Goal: Learn about a topic

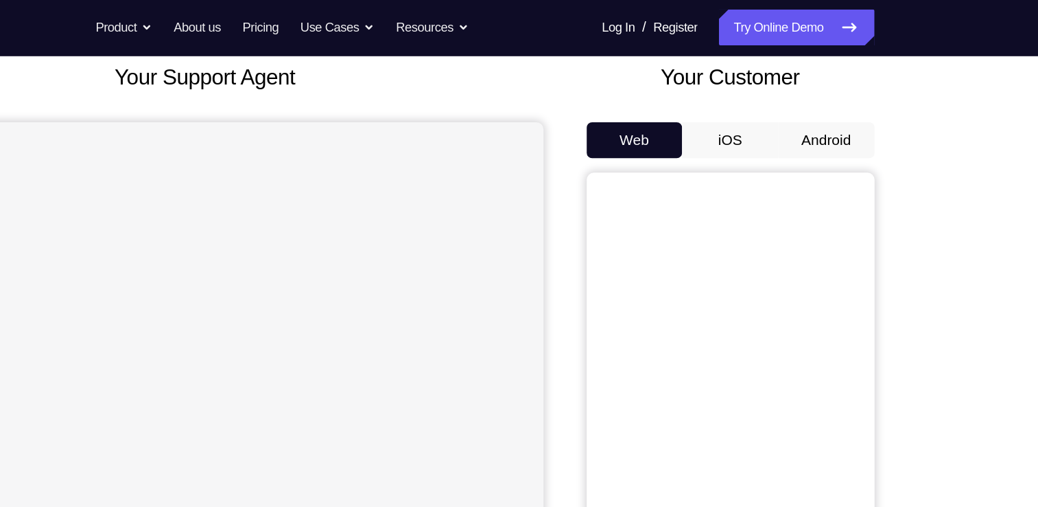
click at [873, 108] on button "Android" at bounding box center [866, 107] width 73 height 27
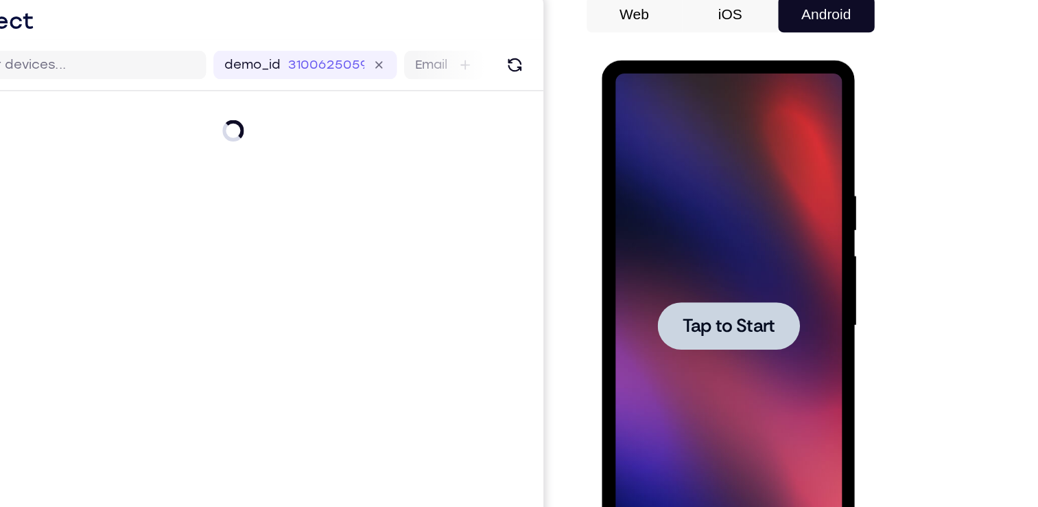
click at [716, 290] on div at bounding box center [698, 262] width 173 height 384
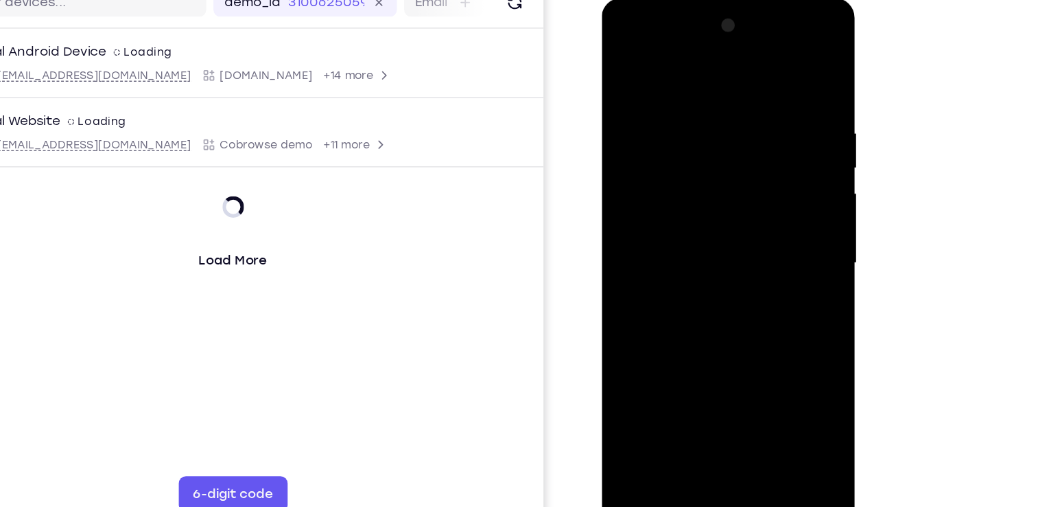
scroll to position [137, 0]
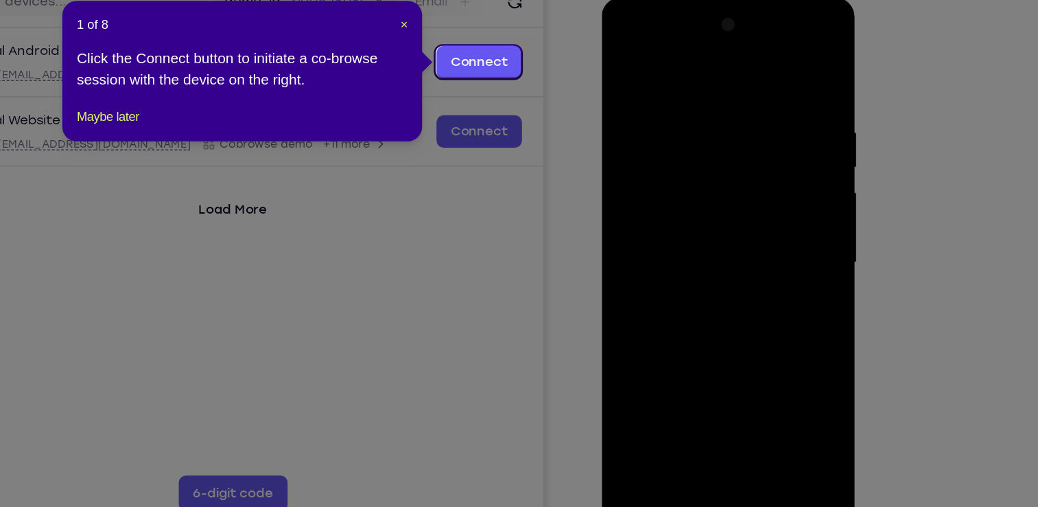
click at [917, 290] on icon at bounding box center [524, 253] width 1049 height 507
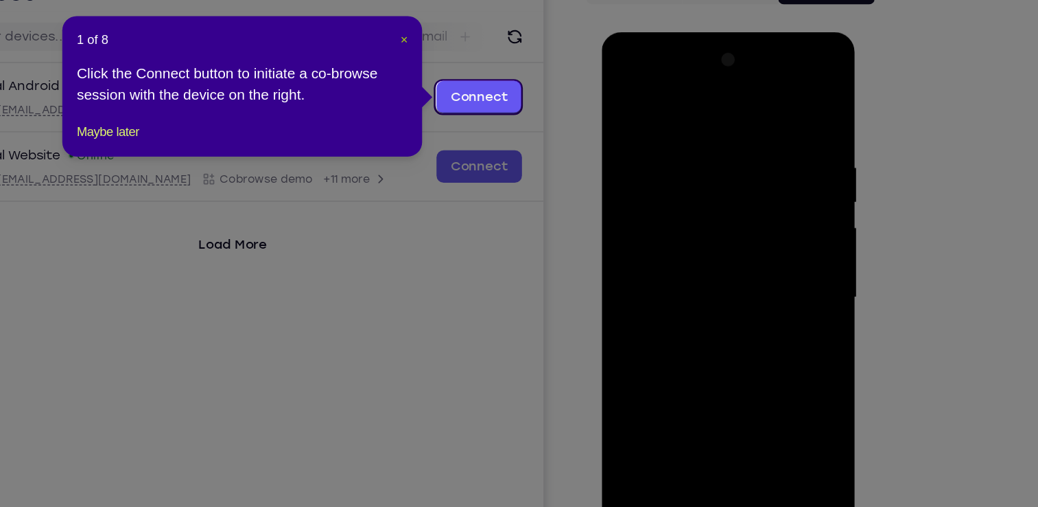
click at [544, 95] on span "×" at bounding box center [544, 95] width 5 height 11
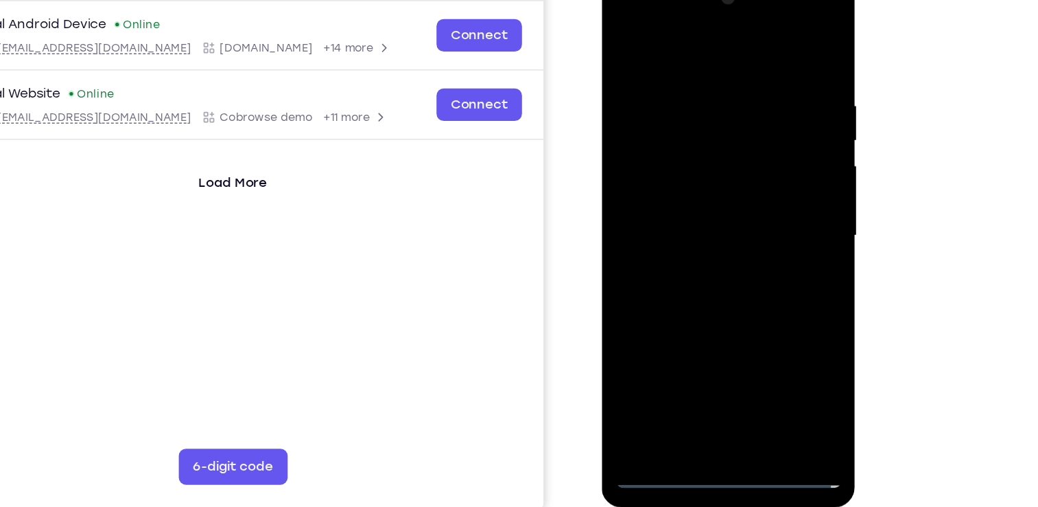
click at [705, 351] on div at bounding box center [698, 173] width 173 height 384
click at [762, 301] on div at bounding box center [698, 173] width 173 height 384
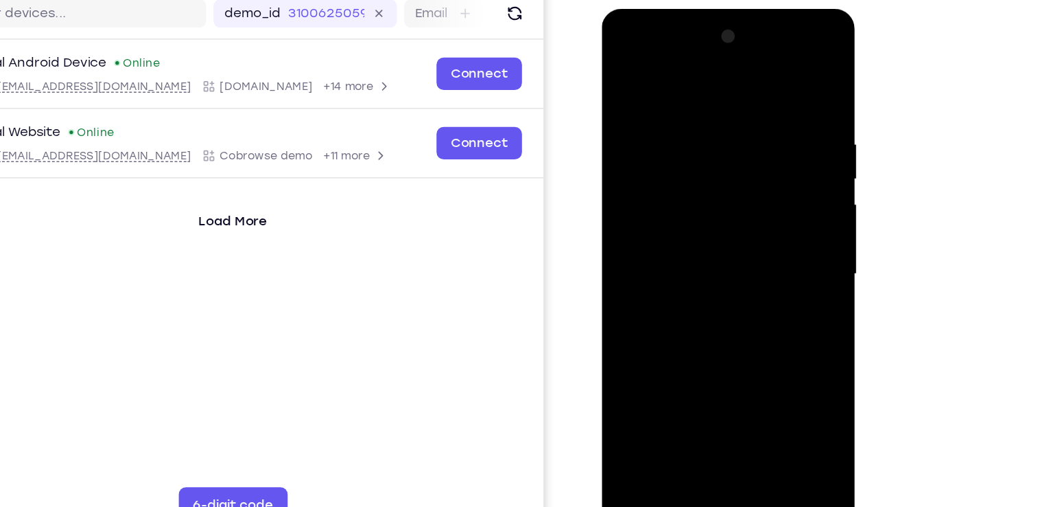
click at [685, 75] on div at bounding box center [698, 211] width 173 height 384
click at [760, 205] on div at bounding box center [698, 211] width 173 height 384
click at [680, 237] on div at bounding box center [698, 211] width 173 height 384
click at [692, 177] on div at bounding box center [698, 211] width 173 height 384
click at [672, 191] on div at bounding box center [698, 211] width 173 height 384
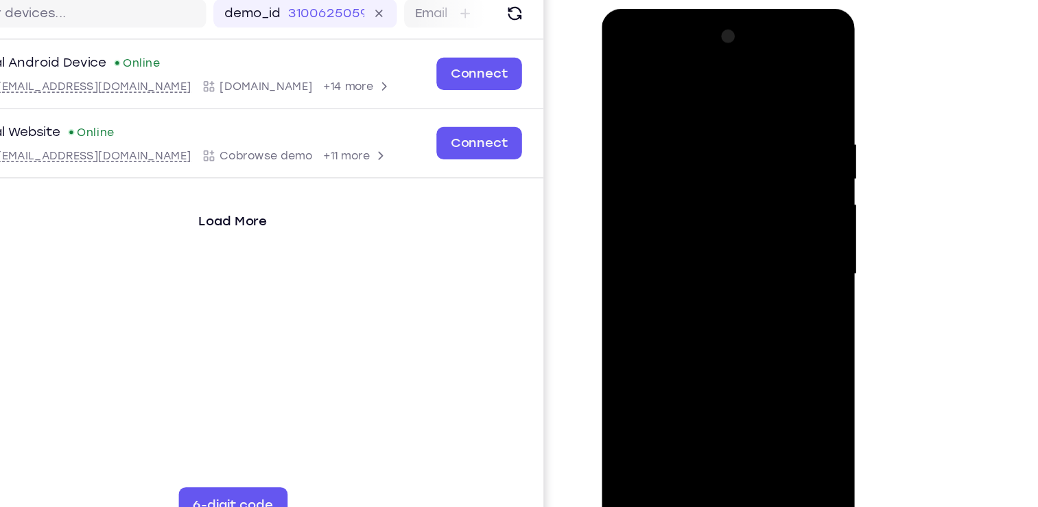
click at [676, 202] on div at bounding box center [698, 211] width 173 height 384
click at [776, 367] on div at bounding box center [698, 211] width 173 height 384
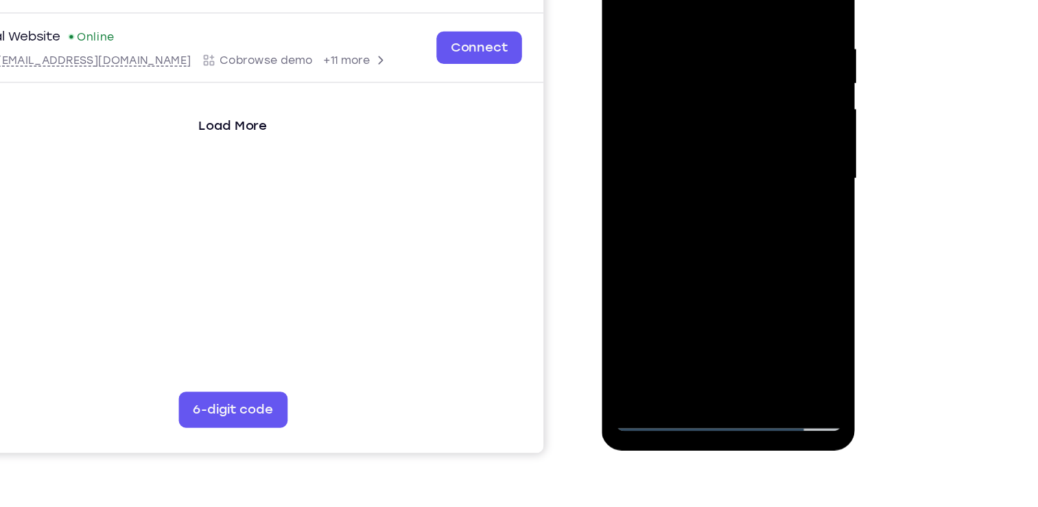
scroll to position [175, 0]
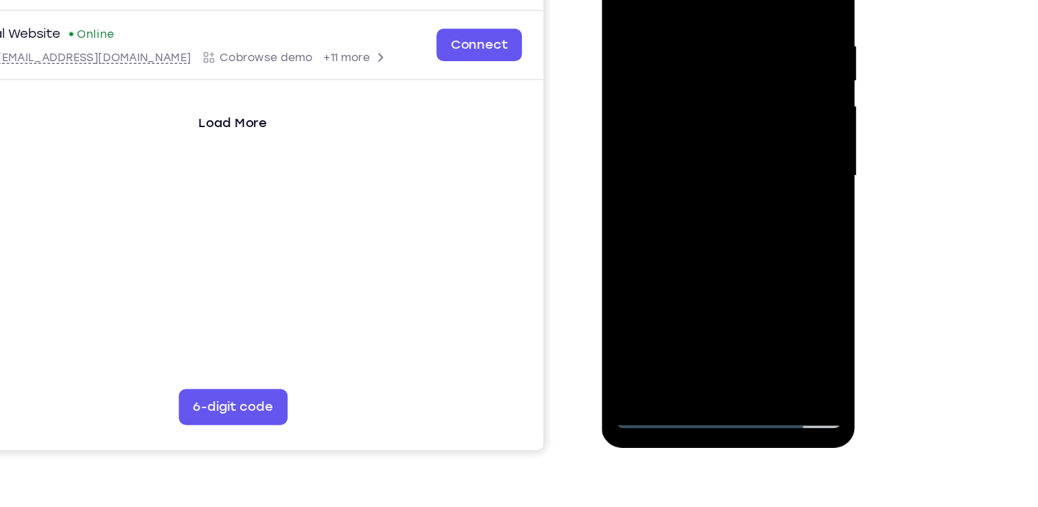
click at [694, 79] on div at bounding box center [698, 114] width 173 height 384
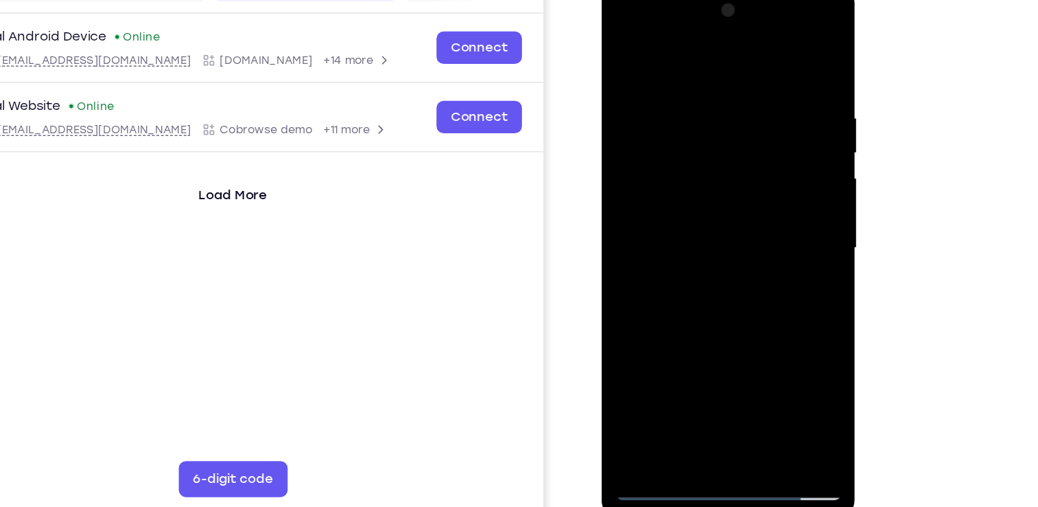
scroll to position [174, 0]
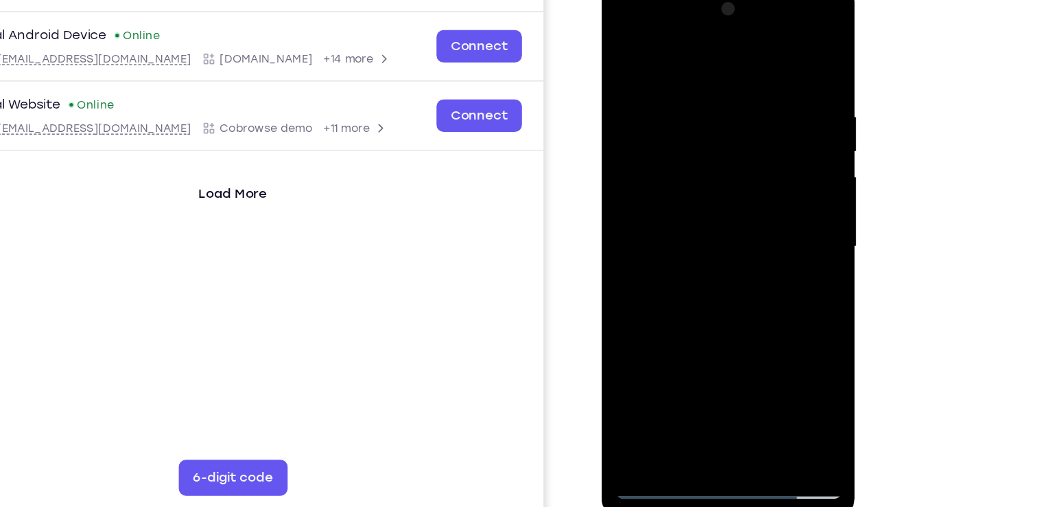
drag, startPoint x: 682, startPoint y: 260, endPoint x: 683, endPoint y: 197, distance: 63.1
click at [683, 197] on div at bounding box center [698, 184] width 173 height 384
click at [778, 184] on div at bounding box center [698, 184] width 173 height 384
click at [618, 183] on div at bounding box center [698, 184] width 173 height 384
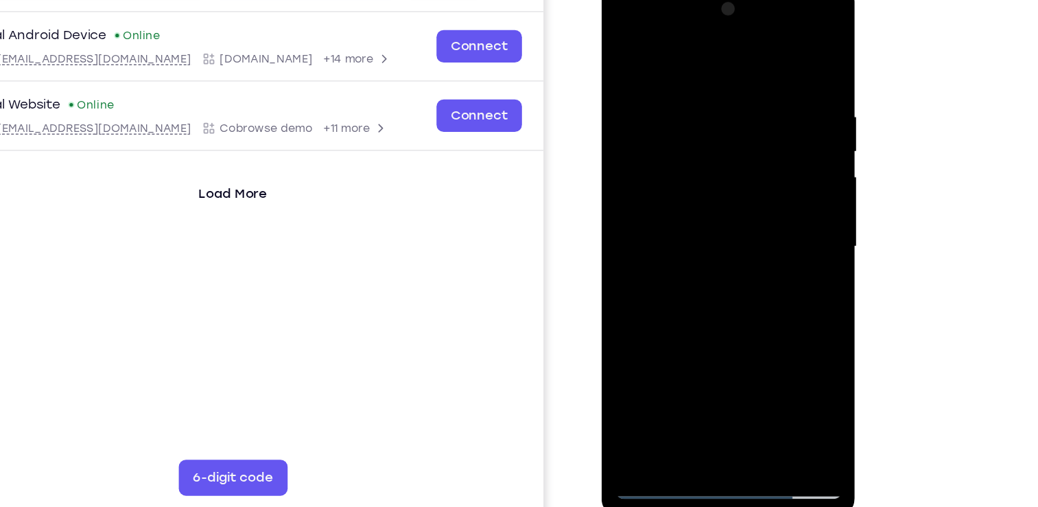
click at [623, 185] on div at bounding box center [698, 184] width 173 height 384
drag, startPoint x: 714, startPoint y: 250, endPoint x: 712, endPoint y: 109, distance: 140.7
drag, startPoint x: 712, startPoint y: 109, endPoint x: 688, endPoint y: 277, distance: 169.1
click at [688, 277] on div at bounding box center [698, 184] width 173 height 384
drag, startPoint x: 688, startPoint y: 277, endPoint x: 701, endPoint y: 145, distance: 132.4
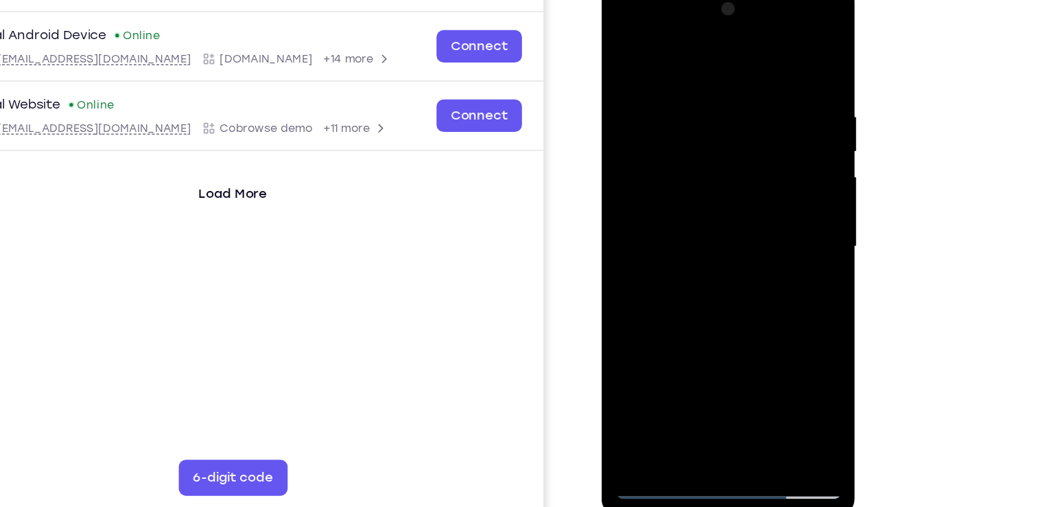
drag, startPoint x: 701, startPoint y: 145, endPoint x: 688, endPoint y: 248, distance: 104.4
click at [688, 248] on div at bounding box center [698, 184] width 173 height 384
drag, startPoint x: 688, startPoint y: 248, endPoint x: 687, endPoint y: 73, distance: 175.7
click at [687, 73] on div at bounding box center [698, 184] width 173 height 384
drag, startPoint x: 701, startPoint y: 258, endPoint x: 751, endPoint y: 93, distance: 172.8
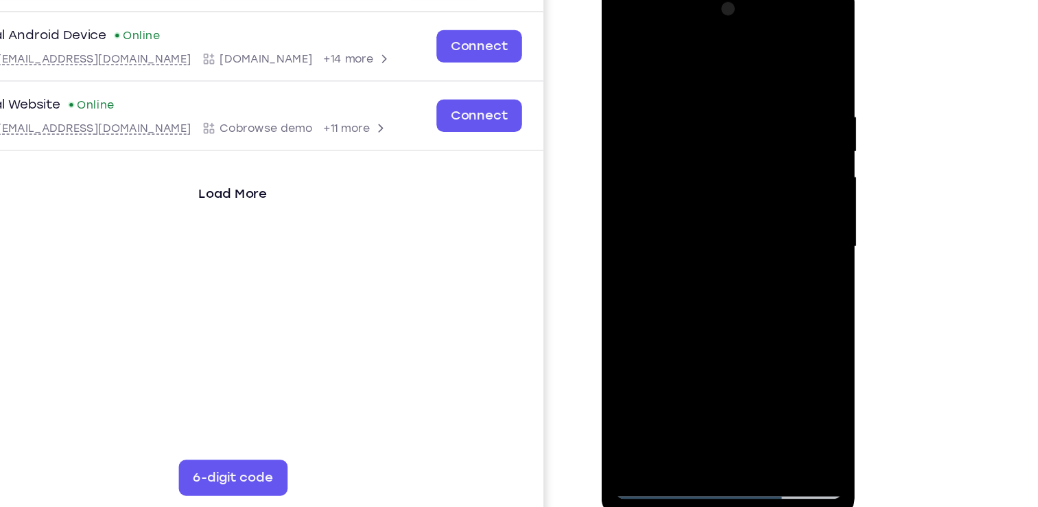
click at [751, 93] on div at bounding box center [698, 184] width 173 height 384
drag, startPoint x: 723, startPoint y: 290, endPoint x: 780, endPoint y: 104, distance: 195.2
drag, startPoint x: 780, startPoint y: 104, endPoint x: 725, endPoint y: 75, distance: 61.4
click at [725, 75] on div at bounding box center [698, 184] width 173 height 384
drag, startPoint x: 719, startPoint y: 275, endPoint x: 749, endPoint y: 126, distance: 152.6
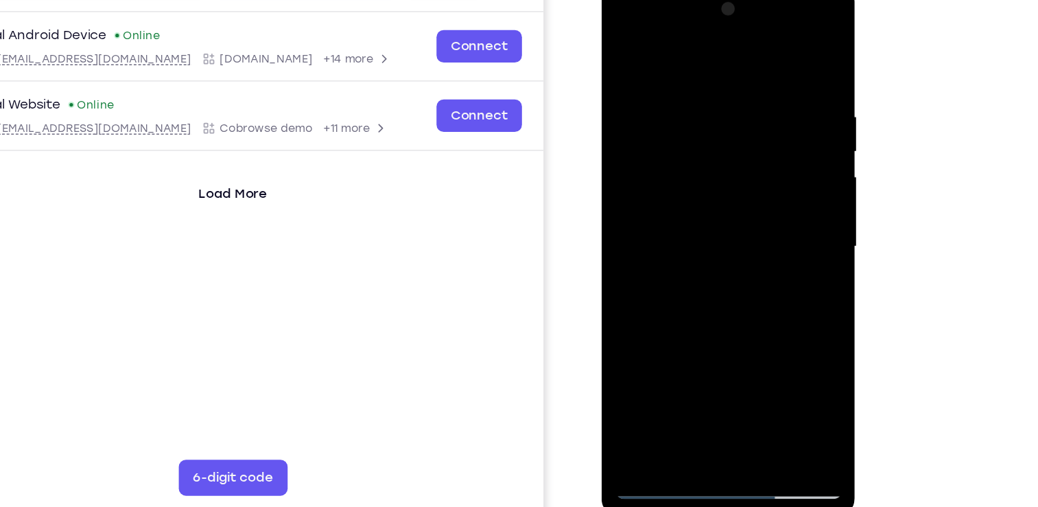
click at [749, 126] on div at bounding box center [698, 184] width 173 height 384
click at [741, 346] on div at bounding box center [698, 184] width 173 height 384
click at [690, 258] on div at bounding box center [698, 184] width 173 height 384
click at [654, 369] on div at bounding box center [698, 184] width 173 height 384
click at [678, 67] on div at bounding box center [698, 184] width 173 height 384
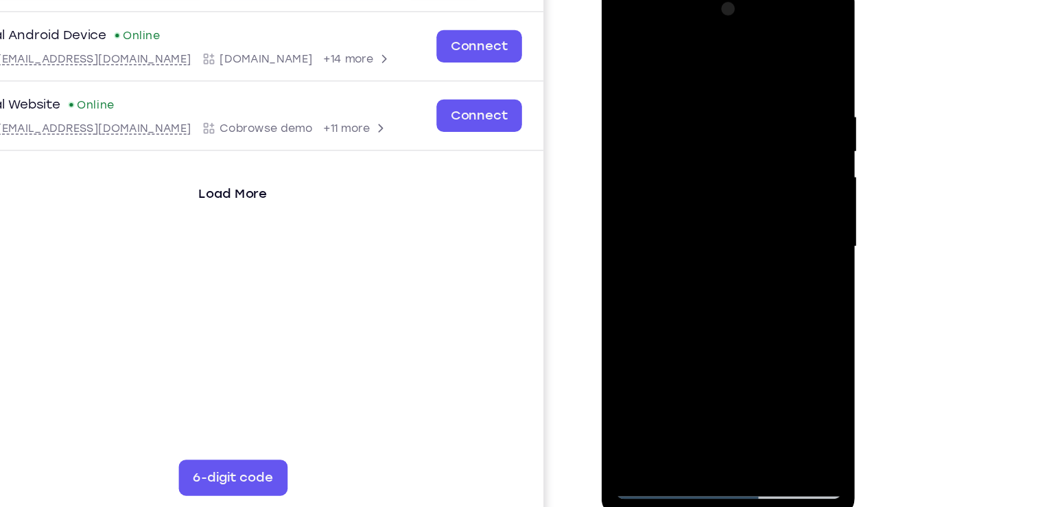
click at [749, 305] on div at bounding box center [698, 184] width 173 height 384
click at [773, 298] on div at bounding box center [698, 184] width 173 height 384
click at [746, 265] on div at bounding box center [698, 184] width 173 height 384
click at [744, 242] on div at bounding box center [698, 184] width 173 height 384
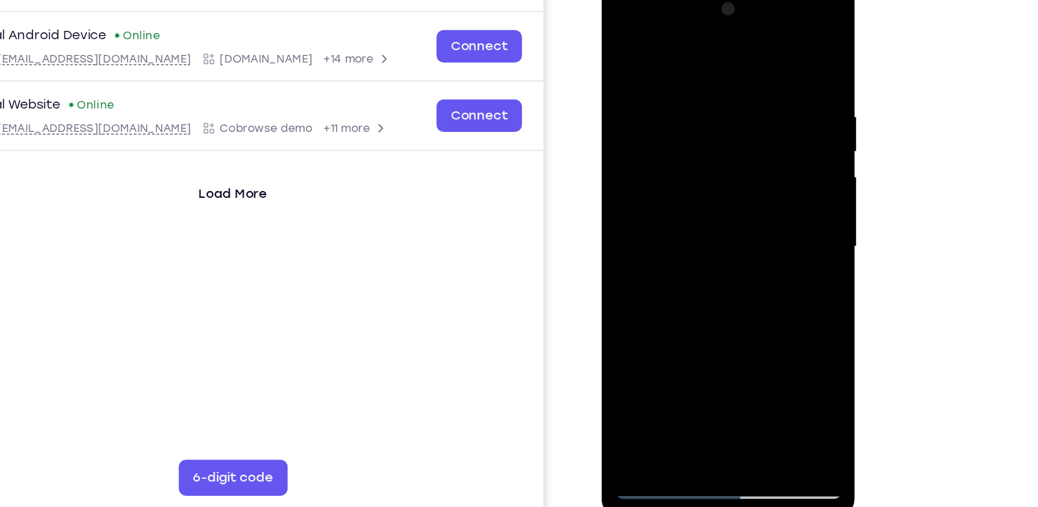
click at [744, 242] on div at bounding box center [698, 184] width 173 height 384
click at [744, 243] on div at bounding box center [698, 184] width 173 height 384
click at [739, 310] on div at bounding box center [698, 184] width 173 height 384
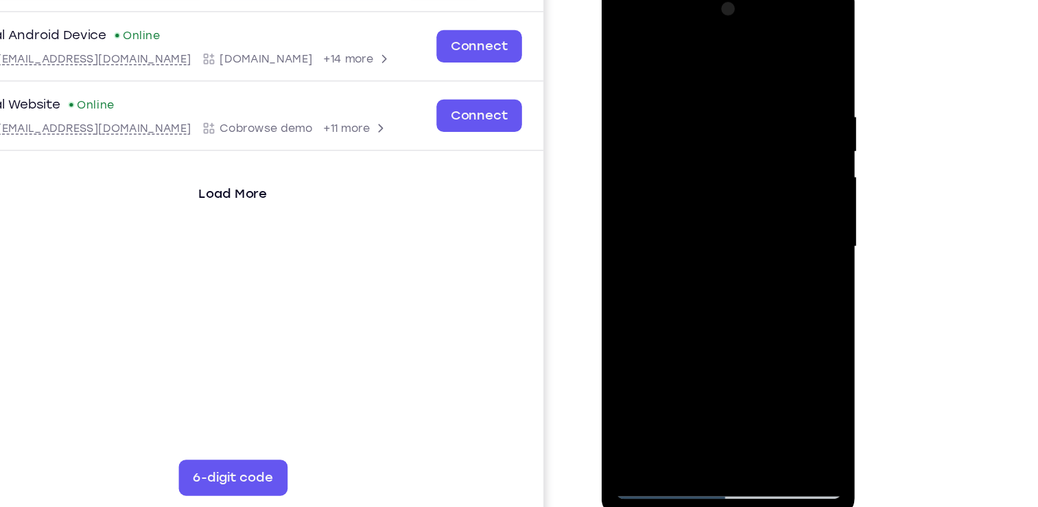
click at [767, 49] on div at bounding box center [698, 184] width 173 height 384
click at [777, 40] on div at bounding box center [698, 184] width 173 height 384
drag, startPoint x: 749, startPoint y: 87, endPoint x: 754, endPoint y: 253, distance: 165.5
click at [754, 253] on div at bounding box center [698, 184] width 173 height 384
click at [623, 39] on div at bounding box center [698, 184] width 173 height 384
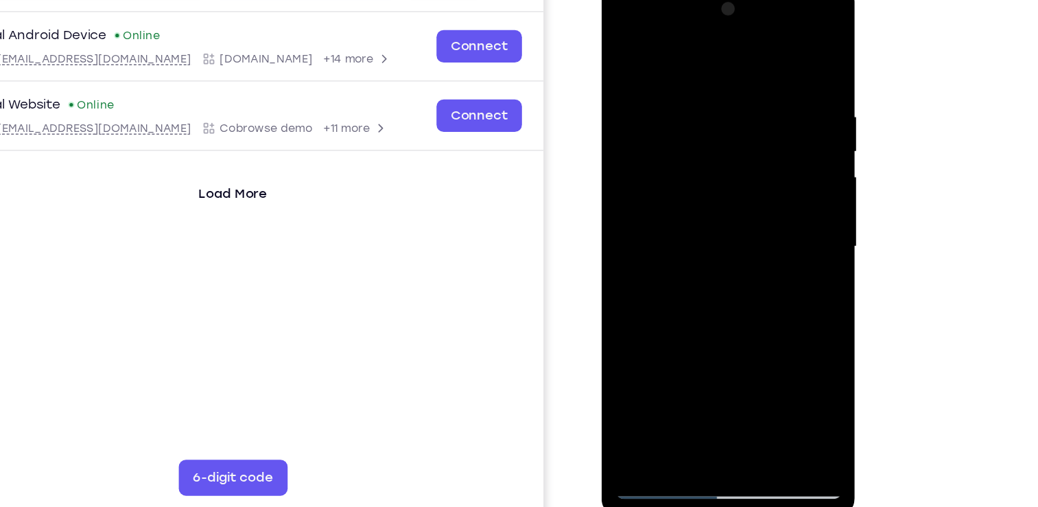
drag, startPoint x: 674, startPoint y: 247, endPoint x: 700, endPoint y: 60, distance: 189.2
drag, startPoint x: 700, startPoint y: 60, endPoint x: 664, endPoint y: 243, distance: 186.8
click at [664, 243] on div at bounding box center [698, 184] width 173 height 384
